Goal: Information Seeking & Learning: Learn about a topic

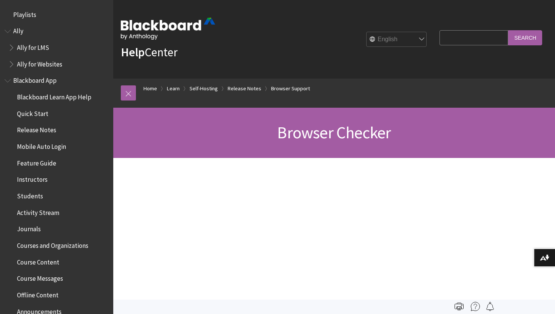
scroll to position [886, 0]
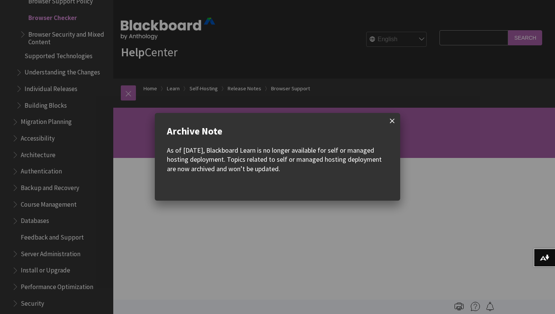
click at [392, 124] on span at bounding box center [393, 121] width 16 height 16
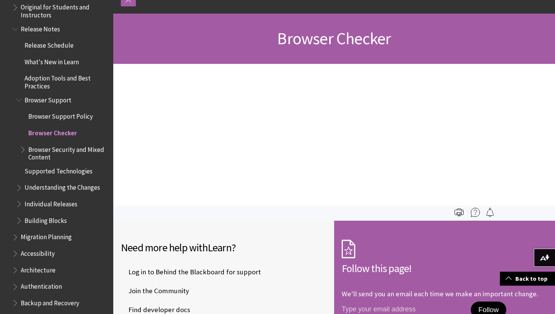
scroll to position [0, 0]
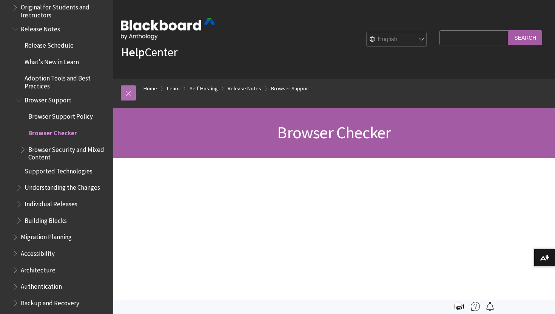
click at [127, 94] on link at bounding box center [128, 92] width 15 height 15
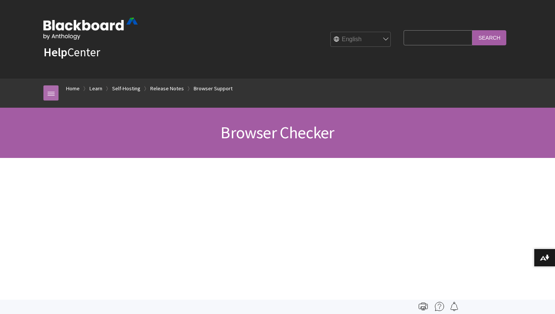
click at [50, 95] on link at bounding box center [50, 92] width 15 height 15
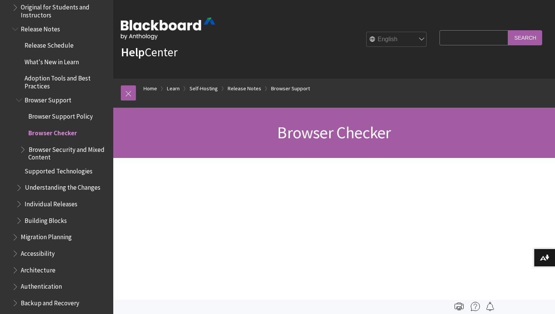
click at [61, 116] on span "Browser Support Policy" at bounding box center [60, 115] width 65 height 10
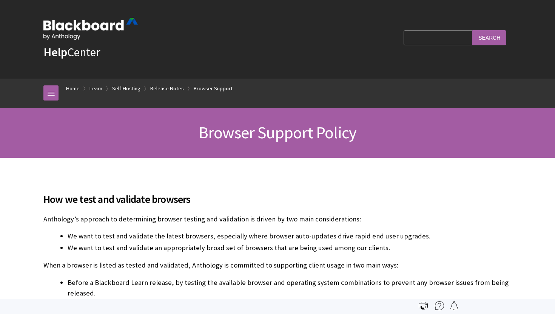
scroll to position [870, 0]
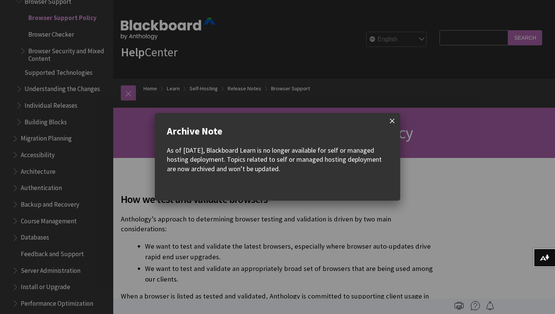
click at [392, 122] on span at bounding box center [393, 121] width 16 height 16
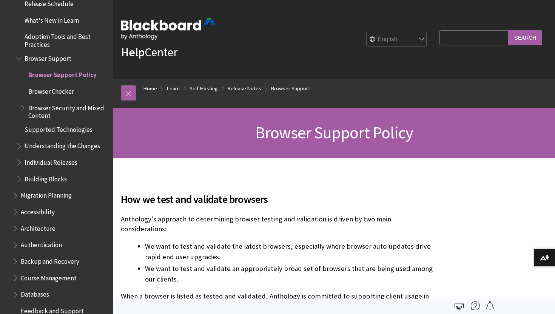
scroll to position [812, 0]
click at [65, 110] on span "Browser Security and Mixed Content" at bounding box center [68, 111] width 80 height 18
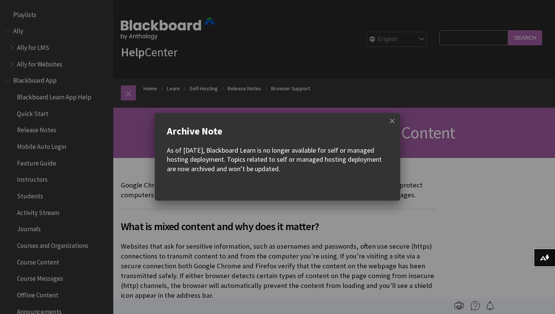
scroll to position [903, 0]
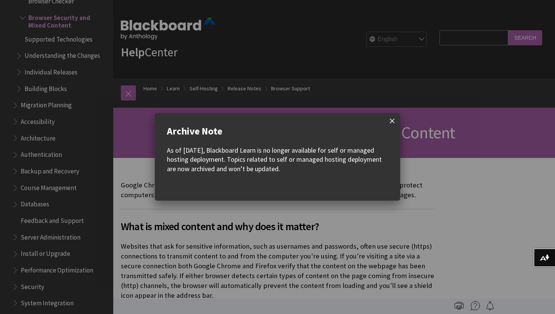
click at [394, 121] on span at bounding box center [393, 121] width 16 height 16
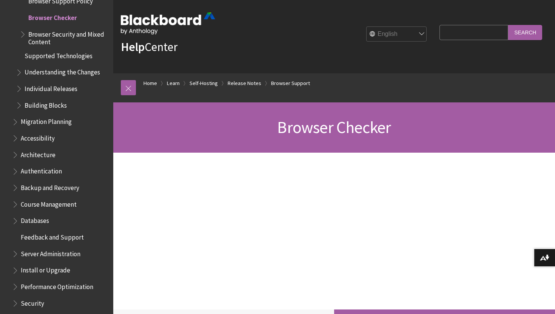
scroll to position [7, 0]
